Goal: Task Accomplishment & Management: Complete application form

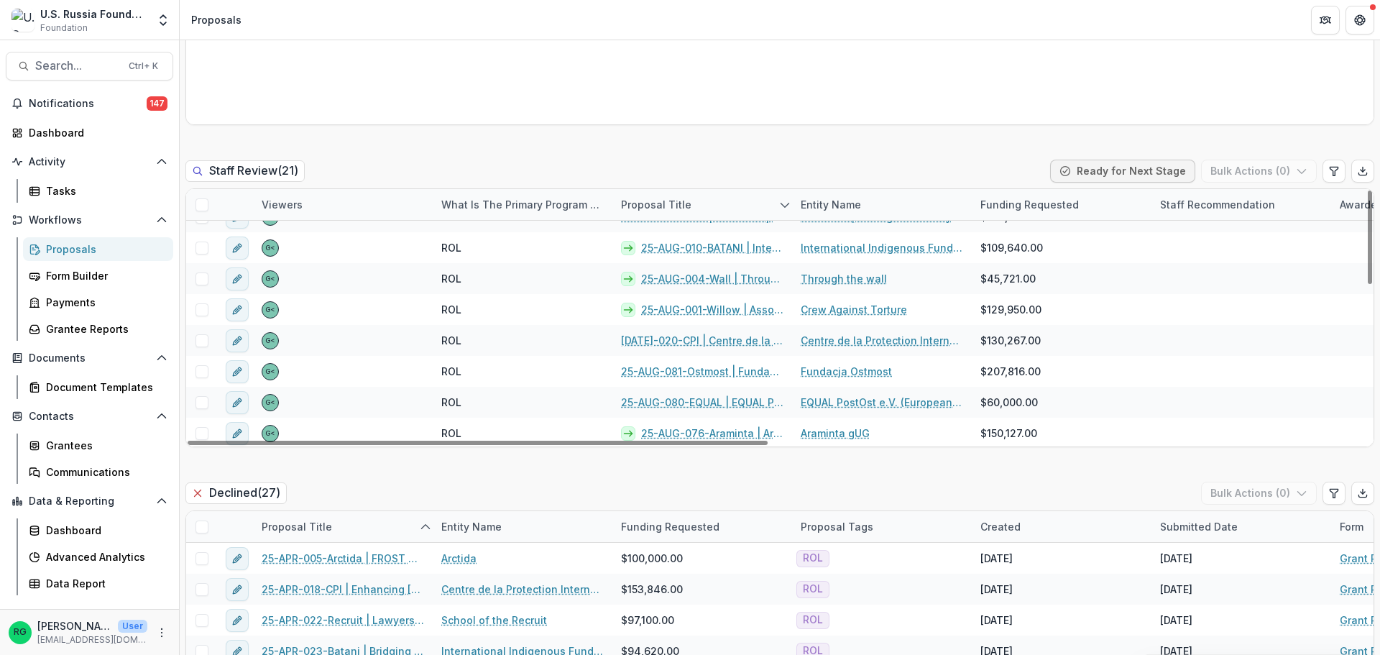
scroll to position [423, 0]
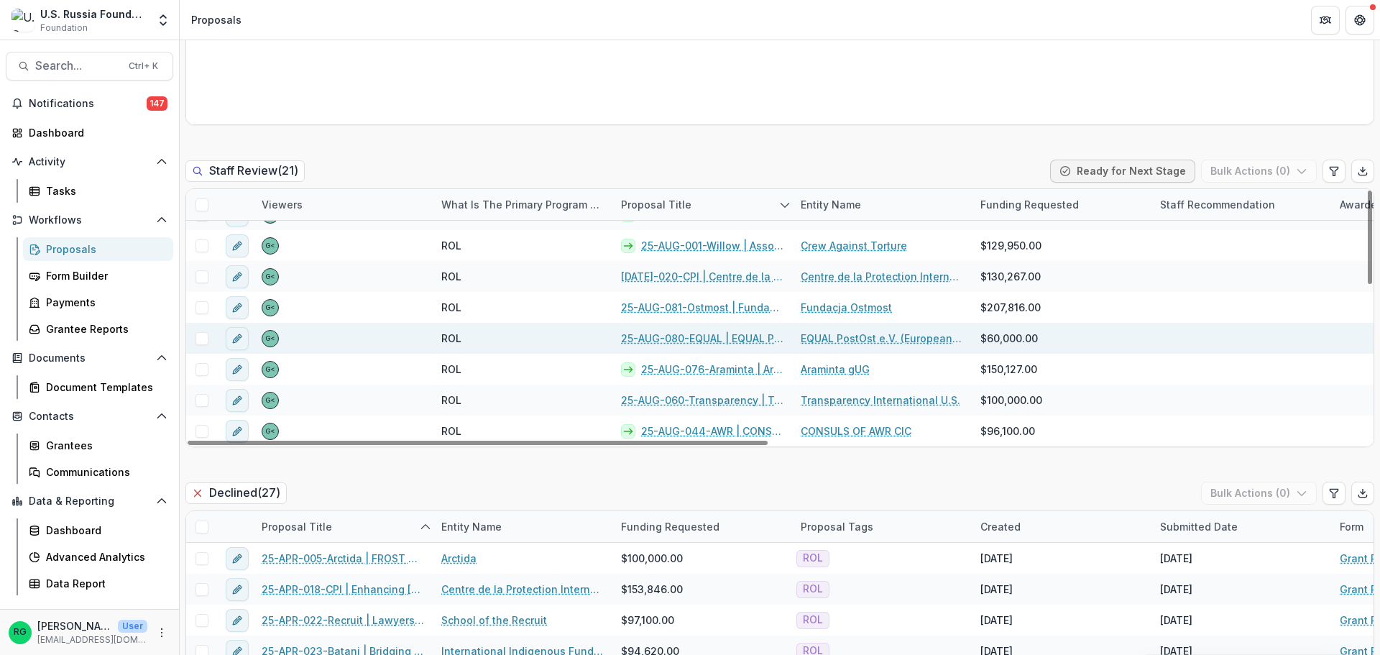
click at [727, 336] on link "25-AUG-080-EQUAL | EQUAL PostOst e.V. (European [DEMOGRAPHIC_DATA] Alliance of …" at bounding box center [702, 338] width 162 height 15
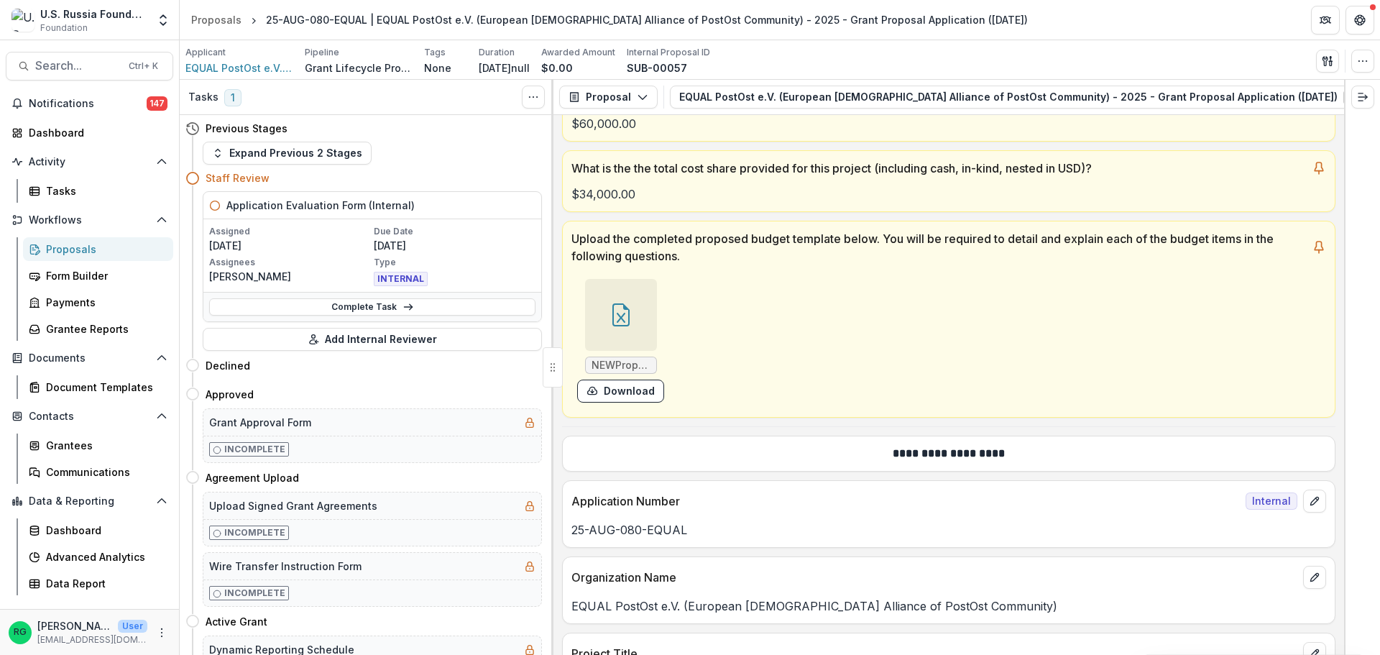
scroll to position [647, 0]
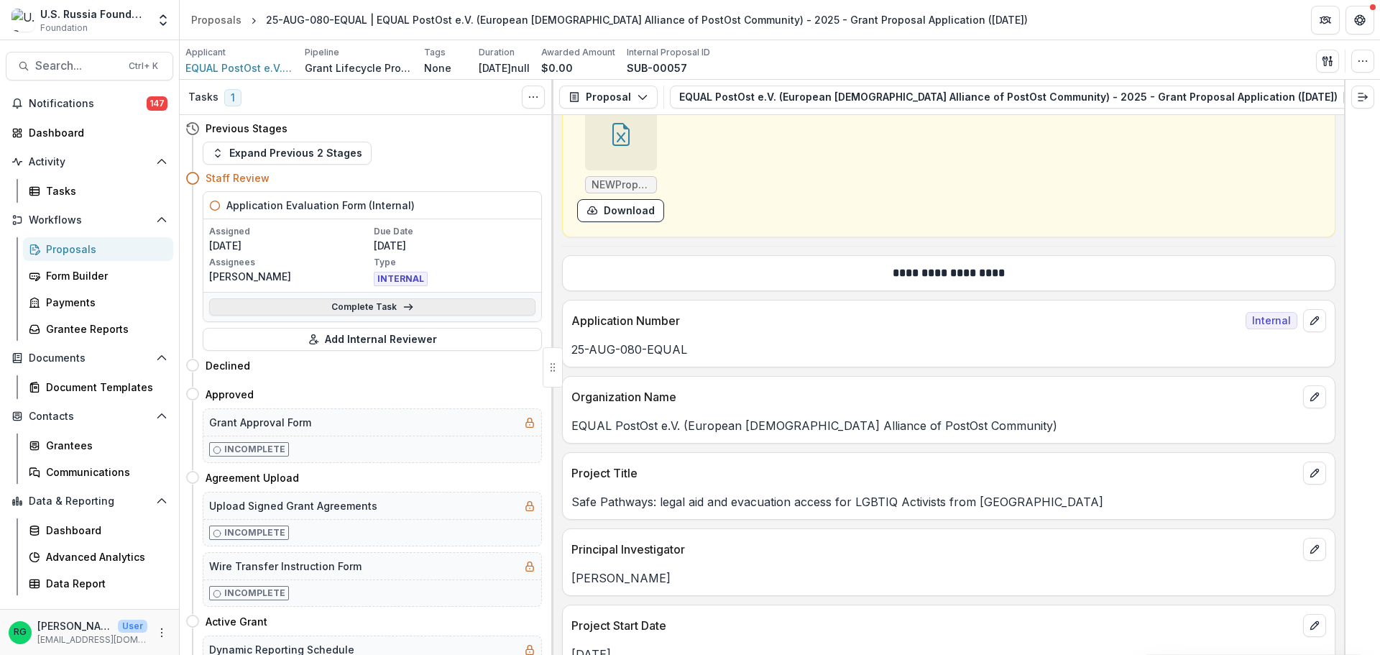
click at [360, 305] on link "Complete Task" at bounding box center [372, 306] width 326 height 17
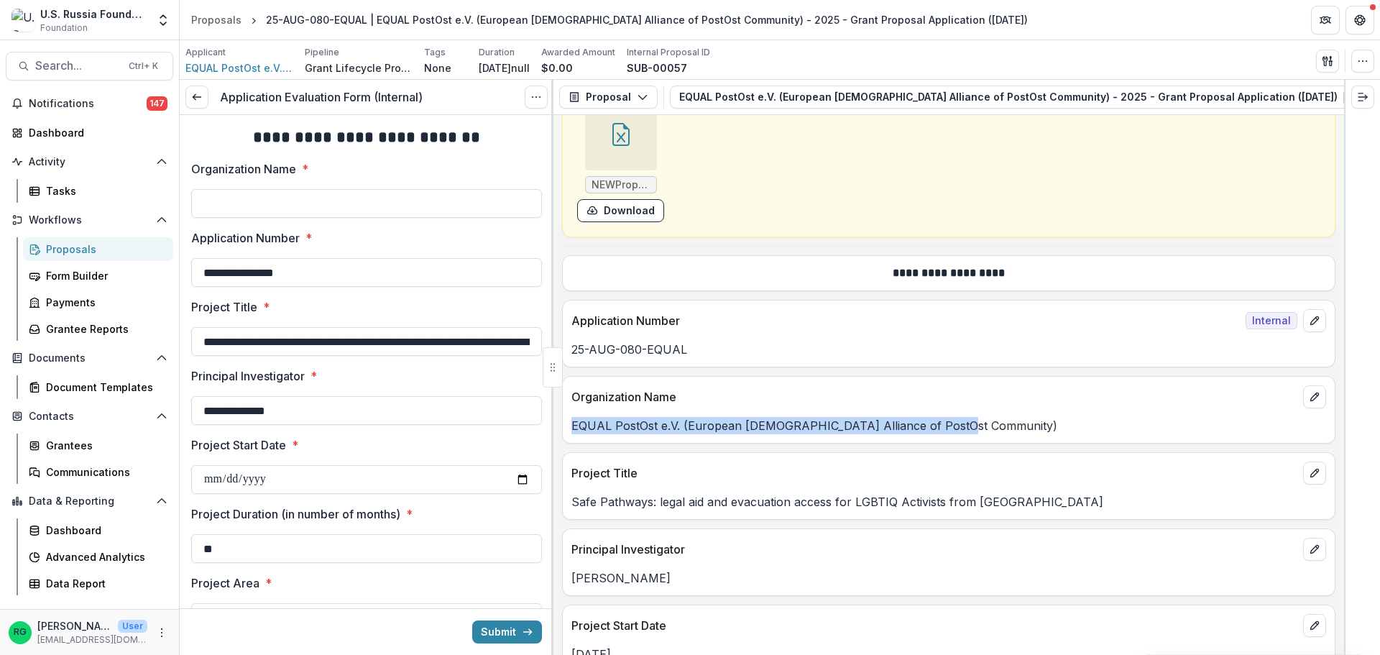
drag, startPoint x: 952, startPoint y: 431, endPoint x: 573, endPoint y: 428, distance: 378.8
click at [573, 428] on p "EQUAL PostOst e.V. (European [DEMOGRAPHIC_DATA] Alliance of PostOst Community)" at bounding box center [948, 425] width 755 height 17
copy p "EQUAL PostOst e.V. (European [DEMOGRAPHIC_DATA] Alliance of PostOst Community)"
click at [228, 206] on input "Organization Name *" at bounding box center [366, 203] width 351 height 29
paste input "**********"
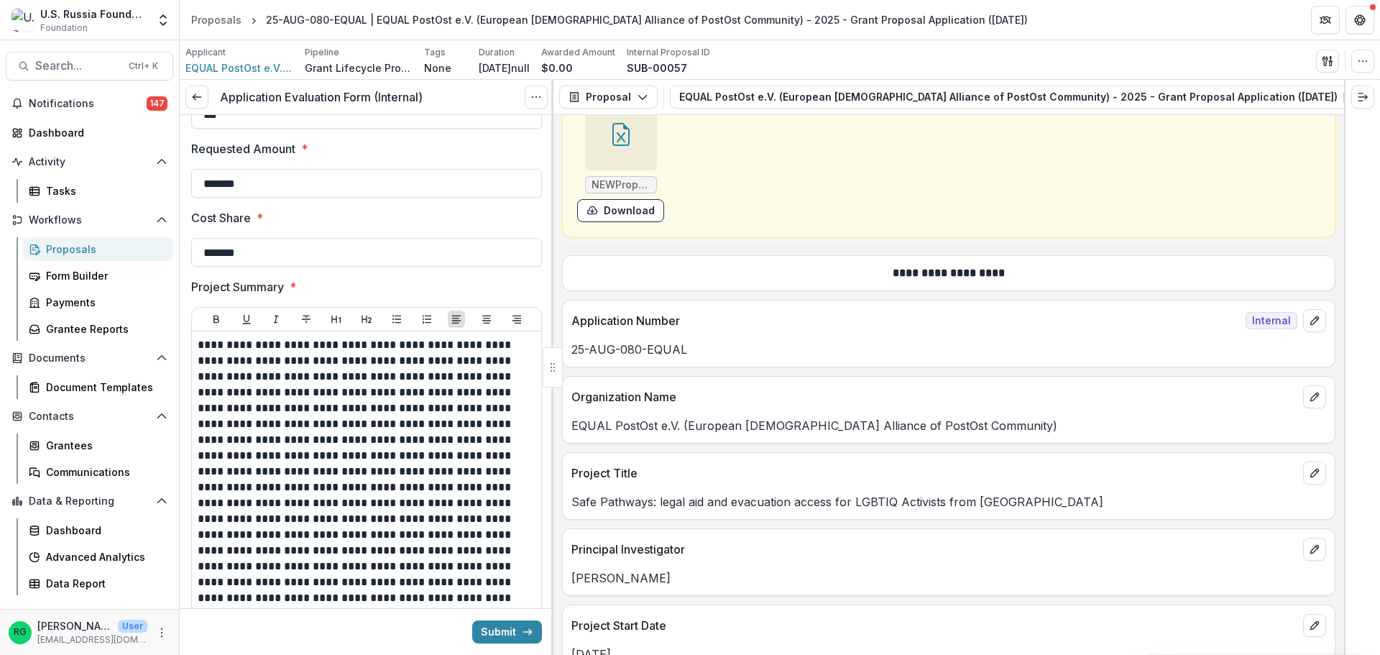
scroll to position [575, 0]
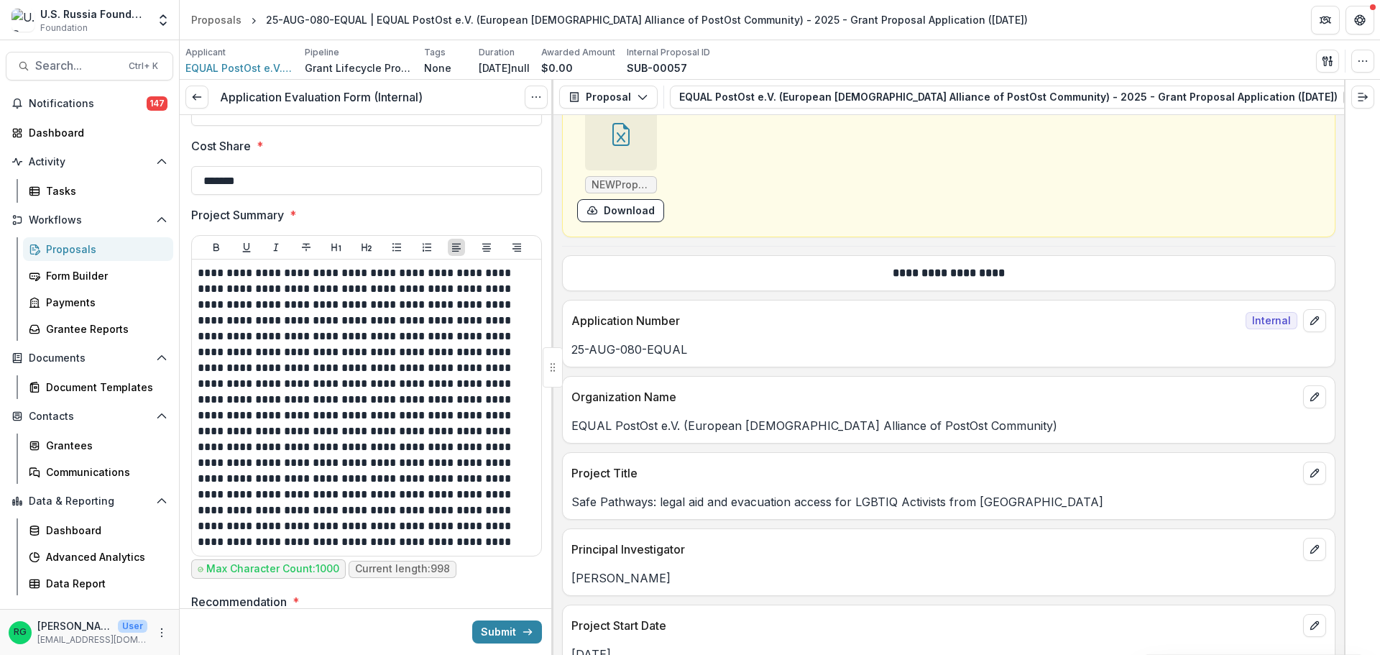
type input "**********"
drag, startPoint x: 687, startPoint y: 356, endPoint x: 573, endPoint y: 353, distance: 114.3
click at [573, 353] on p "25-AUG-080-EQUAL" at bounding box center [948, 349] width 755 height 17
copy p "25-AUG-080-EQUAL"
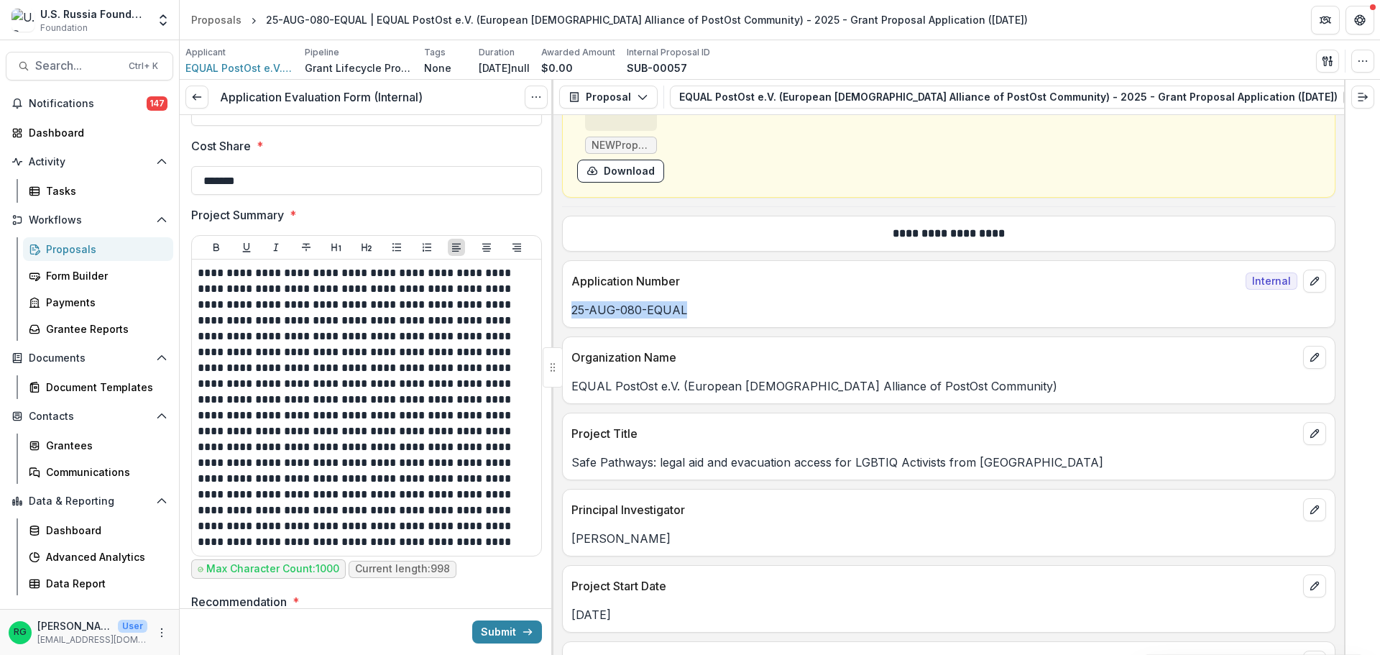
scroll to position [719, 0]
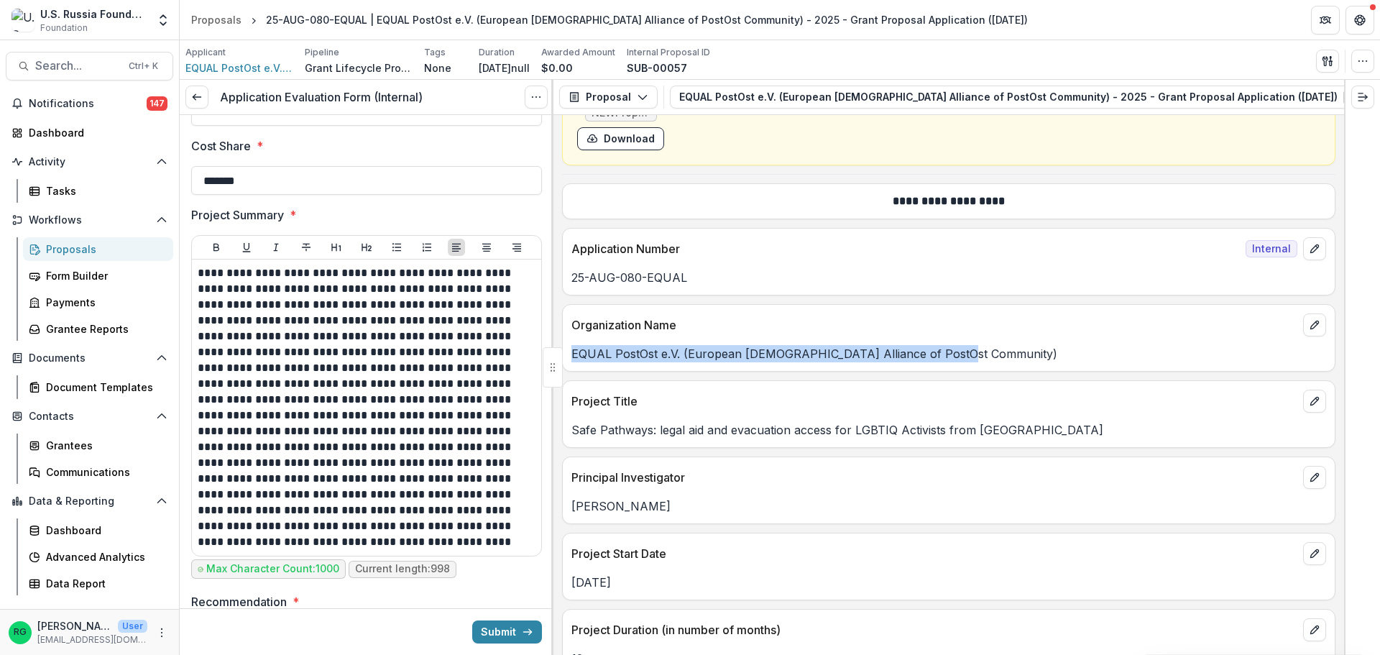
drag, startPoint x: 953, startPoint y: 359, endPoint x: 573, endPoint y: 356, distance: 380.2
click at [573, 356] on p "EQUAL PostOst e.V. (European [DEMOGRAPHIC_DATA] Alliance of PostOst Community)" at bounding box center [948, 353] width 755 height 17
copy p "EQUAL PostOst e.V. (European [DEMOGRAPHIC_DATA] Alliance of PostOst Community)"
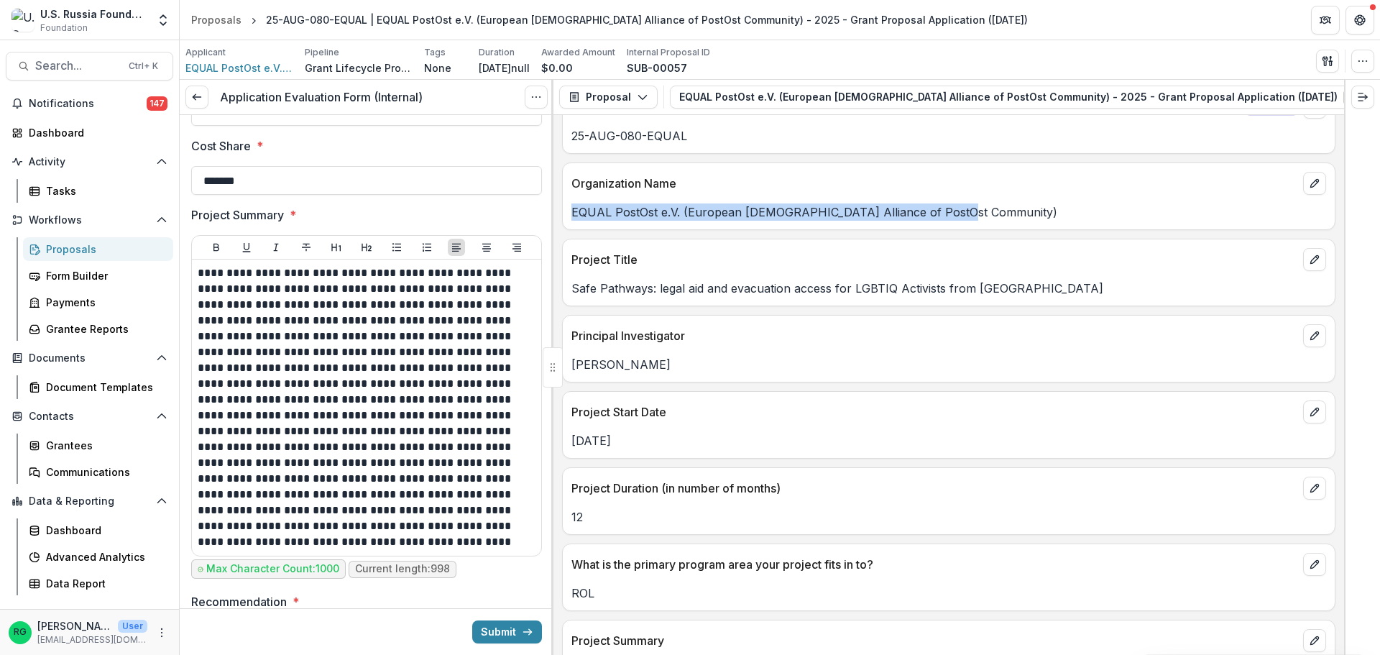
scroll to position [863, 0]
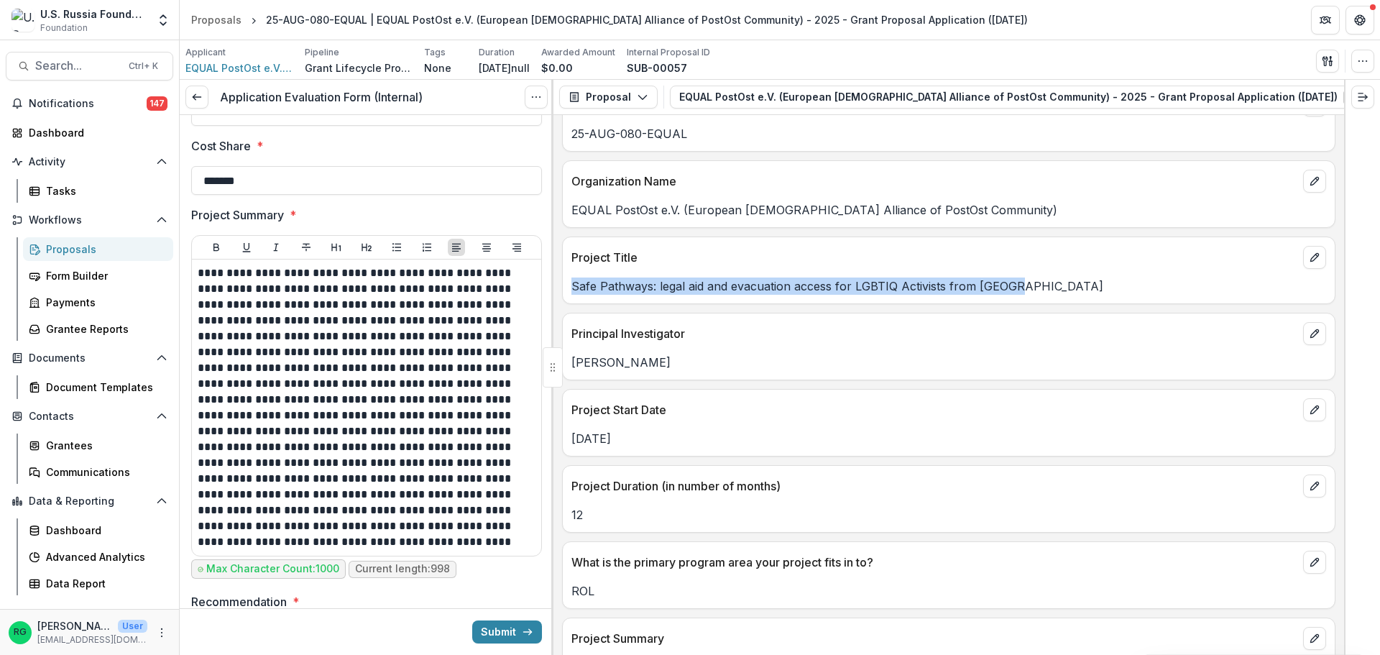
drag, startPoint x: 1013, startPoint y: 291, endPoint x: 563, endPoint y: 291, distance: 450.7
click at [563, 291] on div "Safe Pathways: legal aid and evacuation access for LGBTIQ Activists from [GEOGR…" at bounding box center [949, 285] width 772 height 17
copy p "Safe Pathways: legal aid and evacuation access for LGBTIQ Activists from [GEOGR…"
drag, startPoint x: 656, startPoint y: 365, endPoint x: 574, endPoint y: 367, distance: 82.0
click at [574, 367] on p "[PERSON_NAME]" at bounding box center [948, 362] width 755 height 17
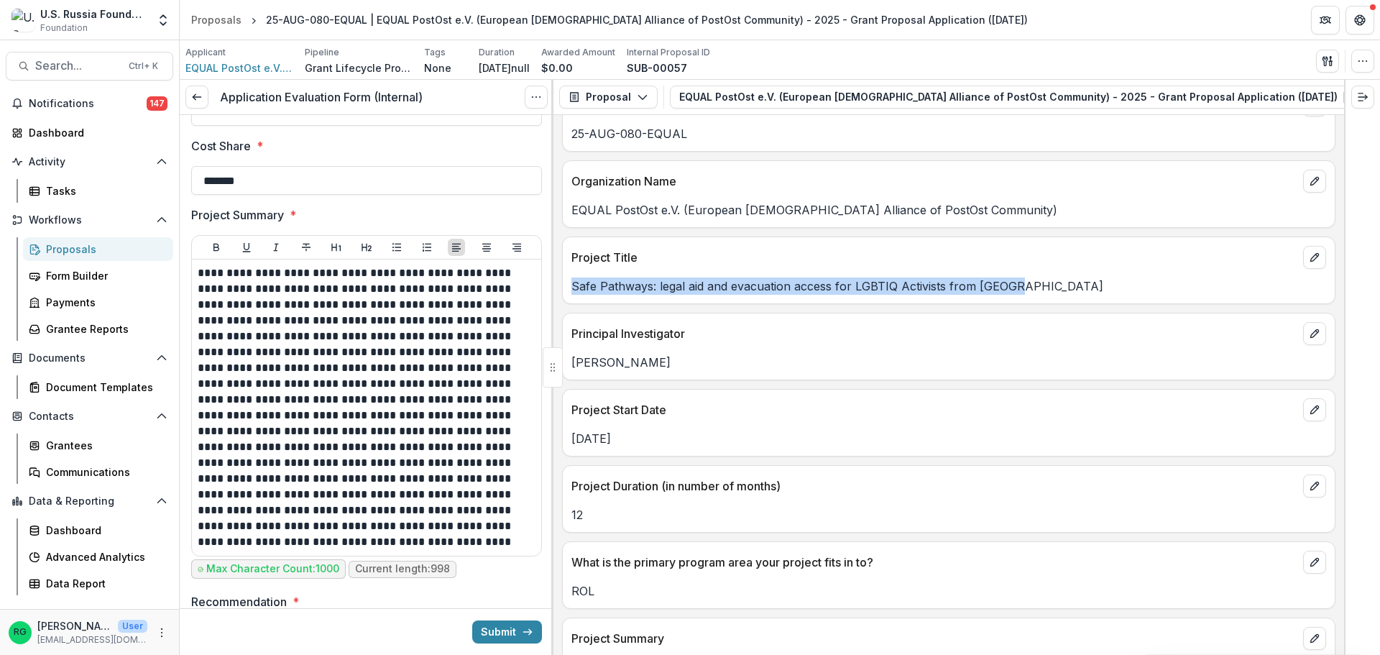
copy p "[PERSON_NAME]"
